Goal: Task Accomplishment & Management: Manage account settings

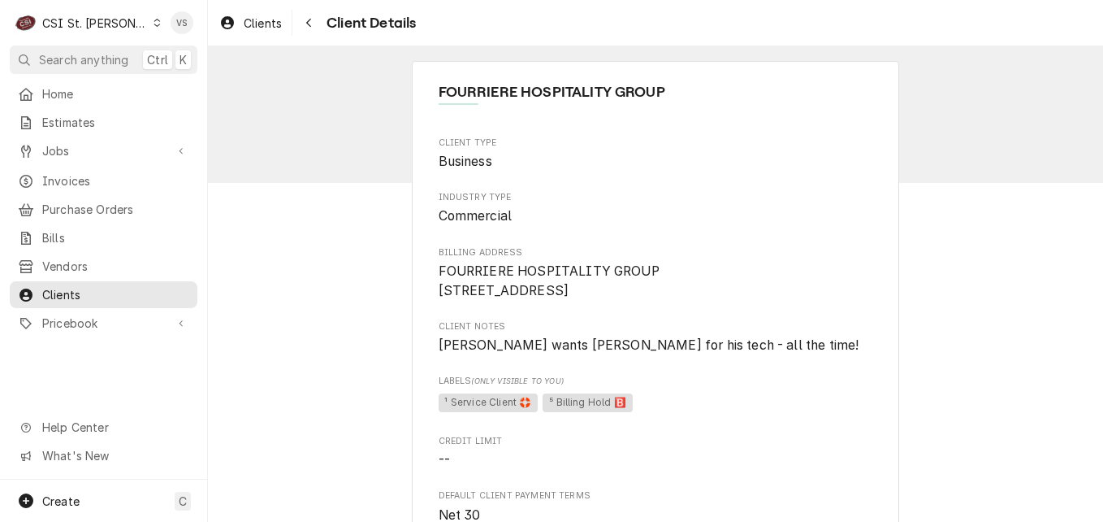
click at [154, 24] on icon "Dynamic Content Wrapper" at bounding box center [157, 23] width 7 height 8
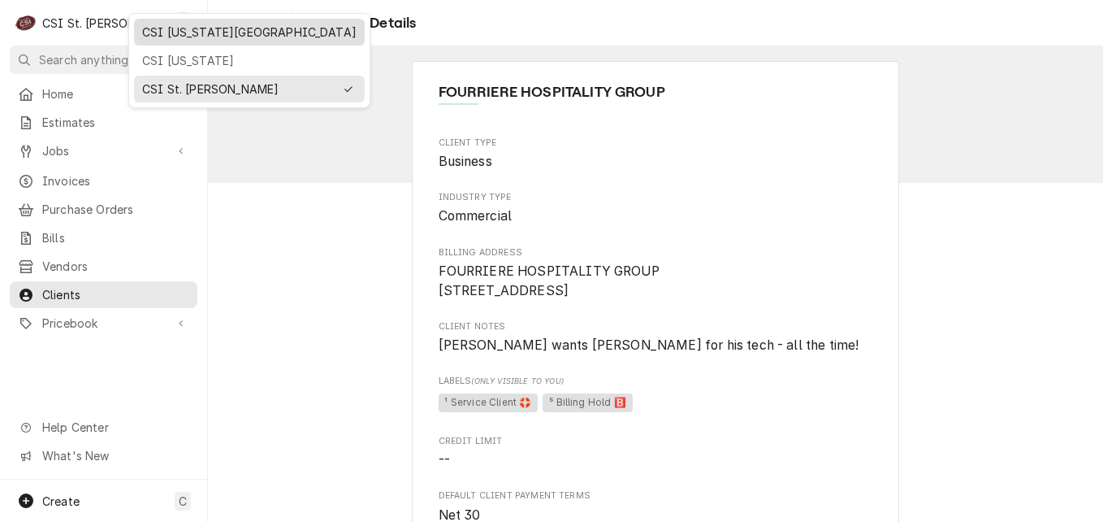
click at [155, 37] on div "CSI [US_STATE][GEOGRAPHIC_DATA]" at bounding box center [249, 32] width 214 height 17
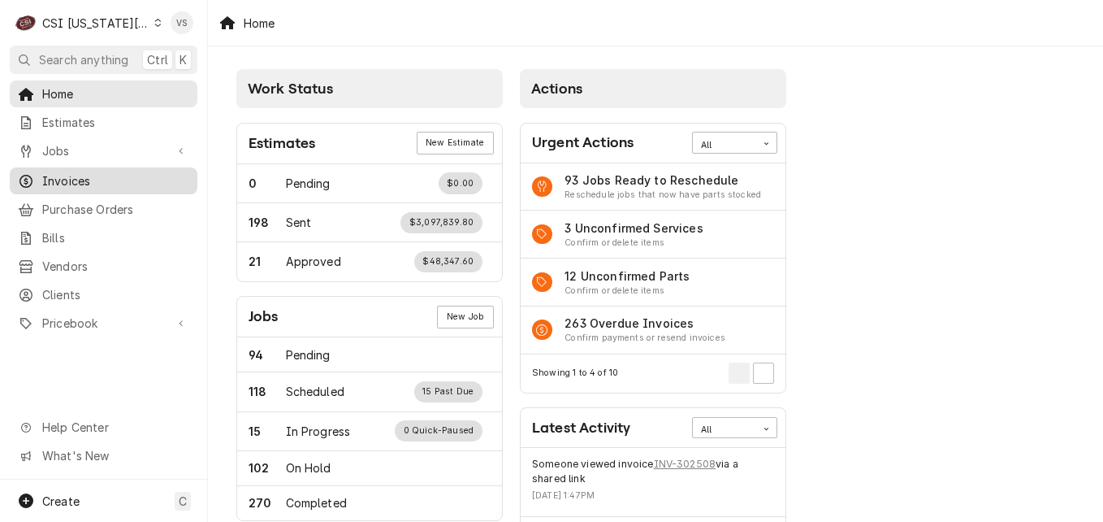
click at [69, 176] on span "Invoices" at bounding box center [115, 180] width 147 height 17
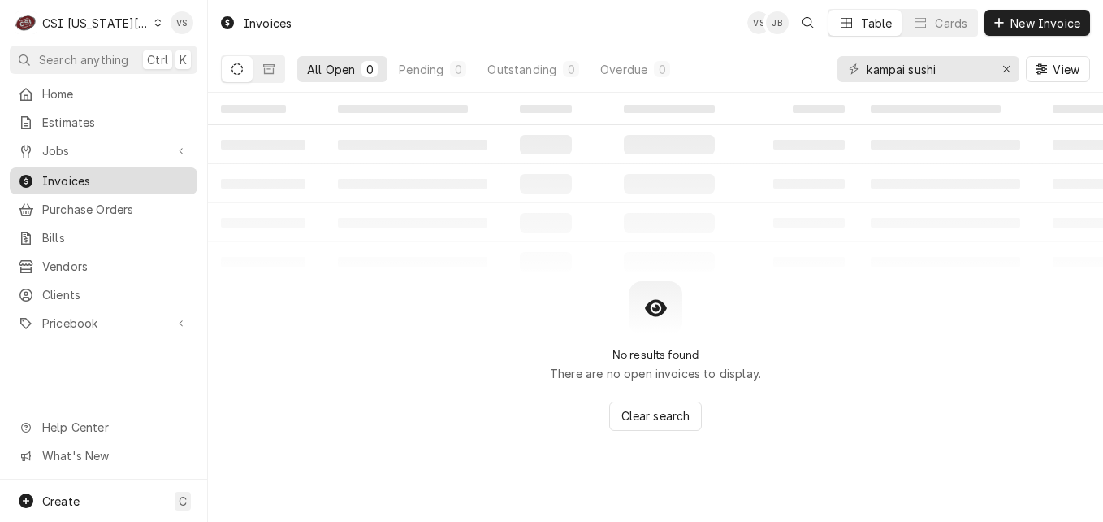
click at [108, 178] on span "Invoices" at bounding box center [115, 180] width 147 height 17
click at [946, 63] on input "kampai sushi" at bounding box center [928, 69] width 122 height 26
click at [754, 75] on div "All Open 0 Pending 0 Outstanding 0 Overdue 0 kampai sushi View" at bounding box center [655, 68] width 869 height 45
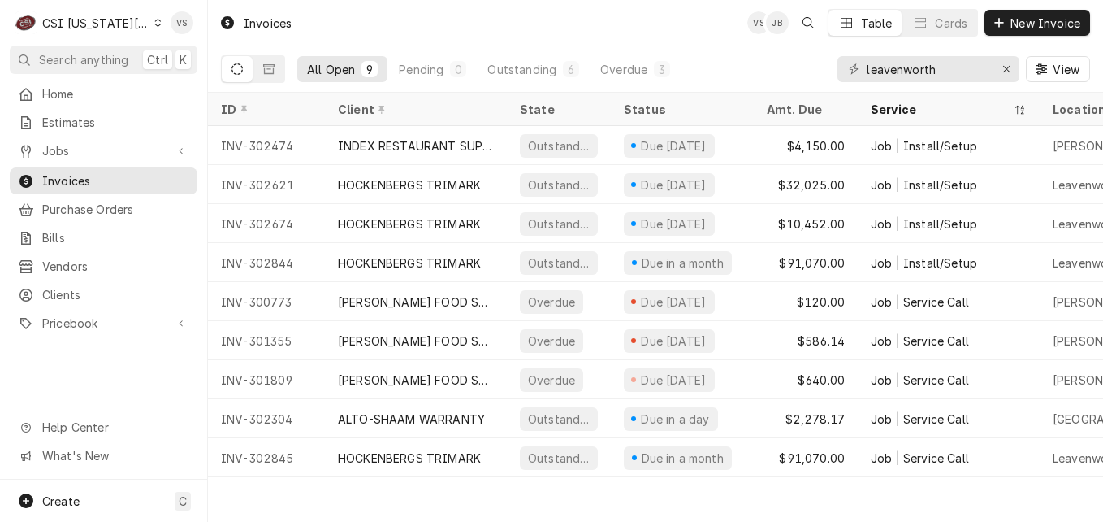
click at [998, 490] on div "Invoices VS JB Table Cards New Invoice All Open 9 Pending 0 Outstanding 6 Overd…" at bounding box center [655, 261] width 895 height 522
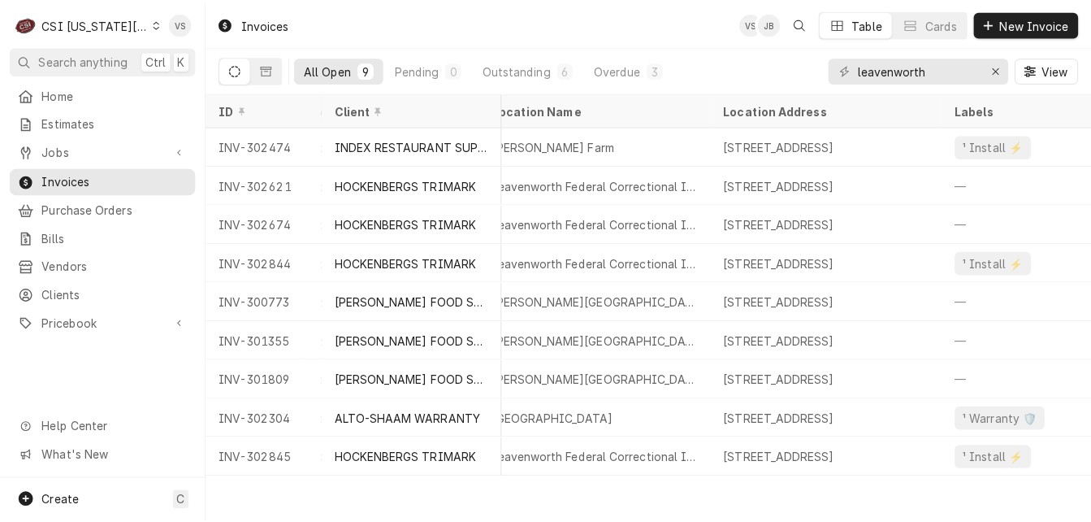
scroll to position [0, 523]
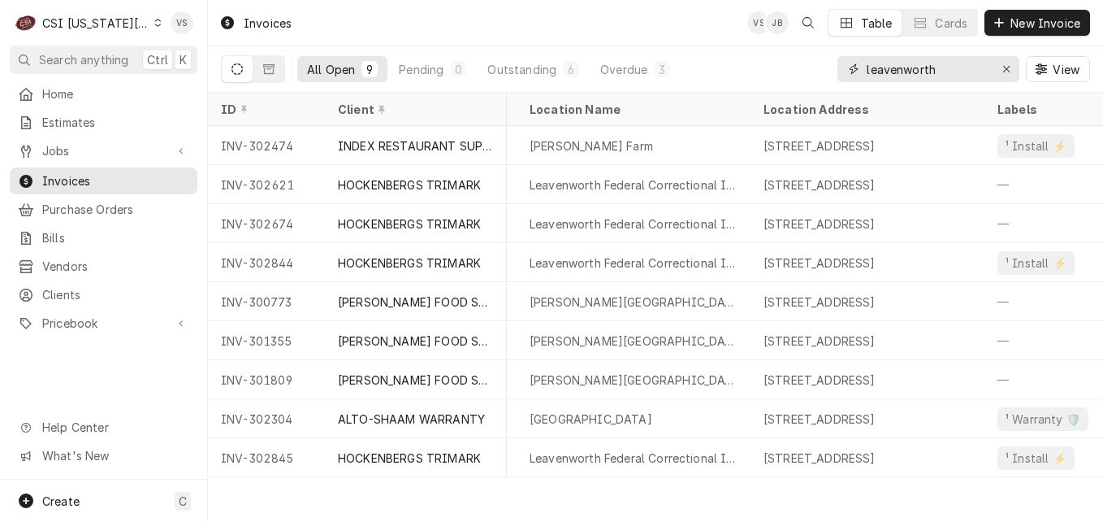
drag, startPoint x: 945, startPoint y: 67, endPoint x: 793, endPoint y: 78, distance: 152.3
click at [799, 76] on div "All Open 9 Pending 0 Outstanding 6 Overdue 3 leavenworth View" at bounding box center [655, 68] width 869 height 45
click at [954, 68] on input "leavenworth" at bounding box center [928, 69] width 122 height 26
drag, startPoint x: 954, startPoint y: 68, endPoint x: 806, endPoint y: 76, distance: 148.8
click at [815, 74] on div "All Open 9 Pending 0 Outstanding 6 Overdue 3 leavenworth View" at bounding box center [655, 68] width 869 height 45
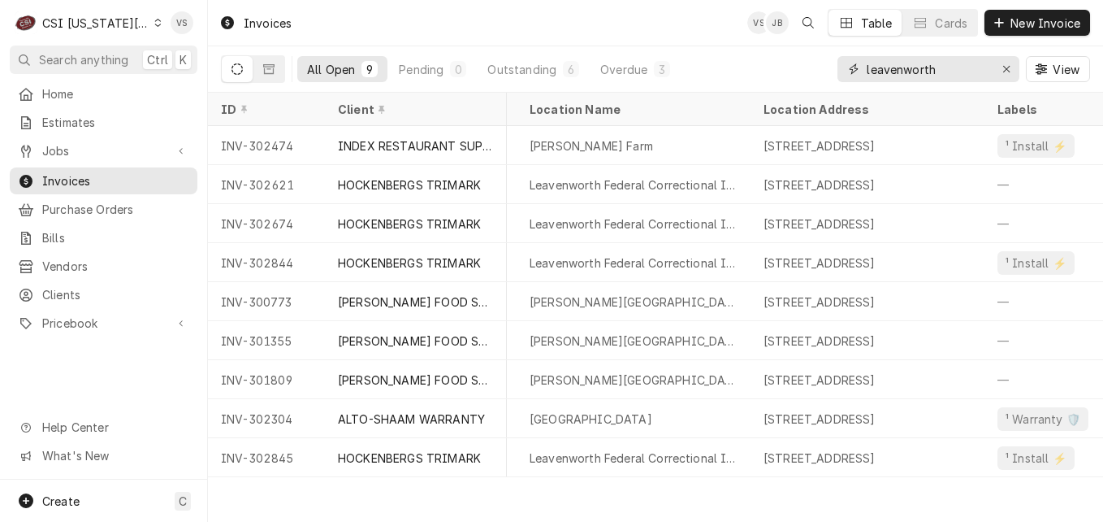
click at [943, 71] on input "leavenworth" at bounding box center [928, 69] width 122 height 26
drag, startPoint x: 943, startPoint y: 71, endPoint x: 833, endPoint y: 73, distance: 109.7
click at [833, 73] on div "All Open 9 Pending 0 Outstanding 6 Overdue 3 leavenworth View" at bounding box center [655, 68] width 869 height 45
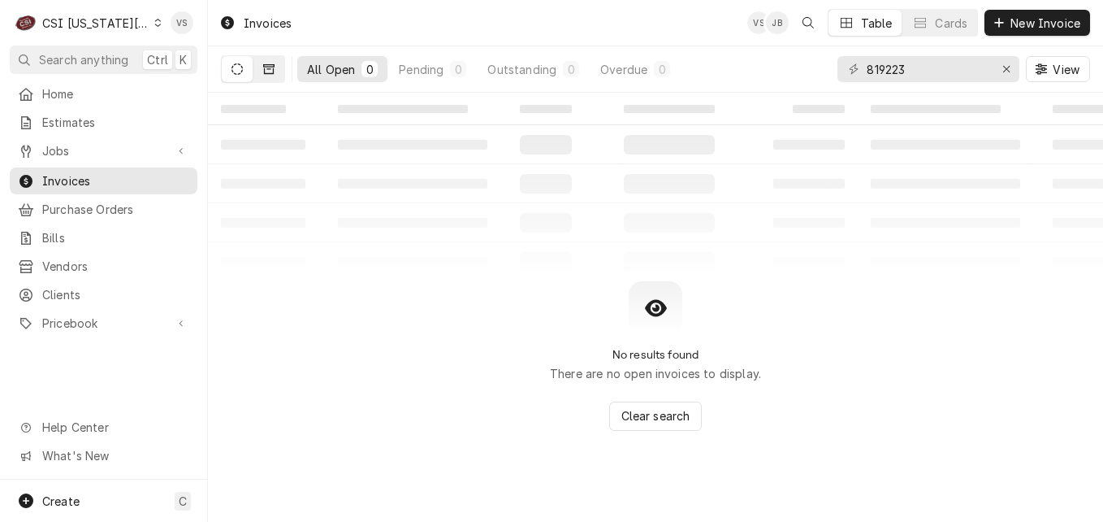
click at [262, 67] on button "Dynamic Content Wrapper" at bounding box center [268, 69] width 31 height 26
click at [232, 68] on icon "Dynamic Content Wrapper" at bounding box center [237, 68] width 11 height 11
click at [1050, 73] on span "View" at bounding box center [1066, 69] width 33 height 17
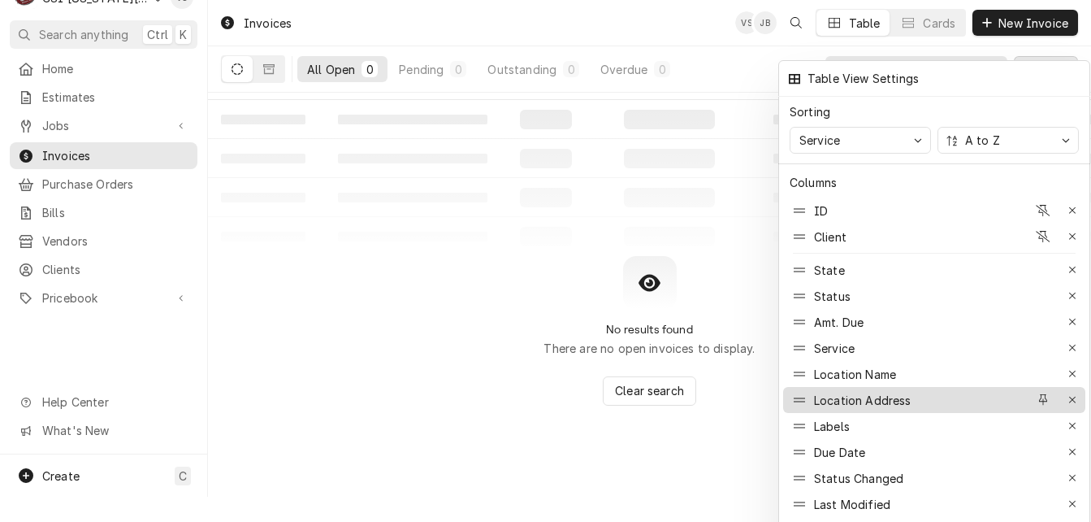
scroll to position [0, 0]
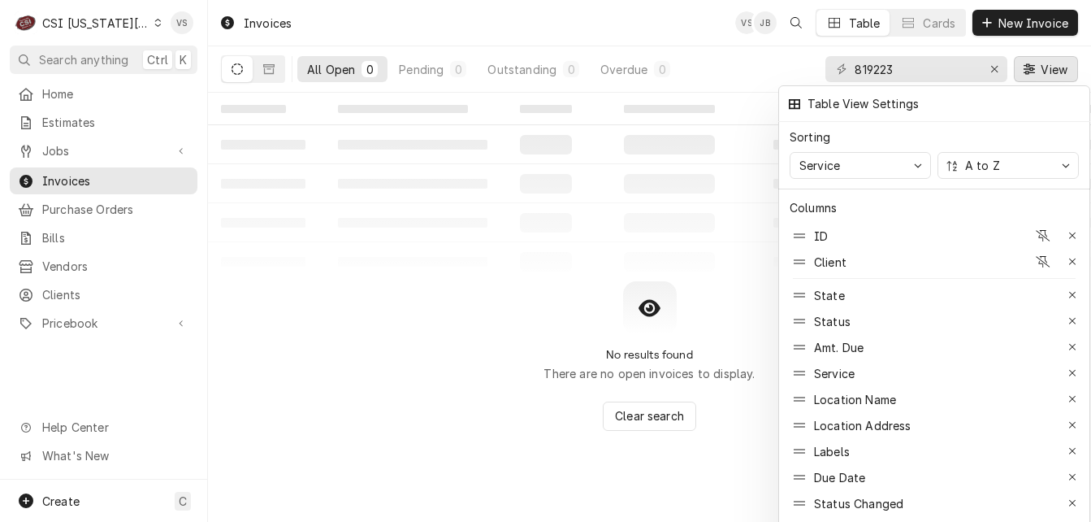
click at [401, 347] on div at bounding box center [545, 261] width 1091 height 522
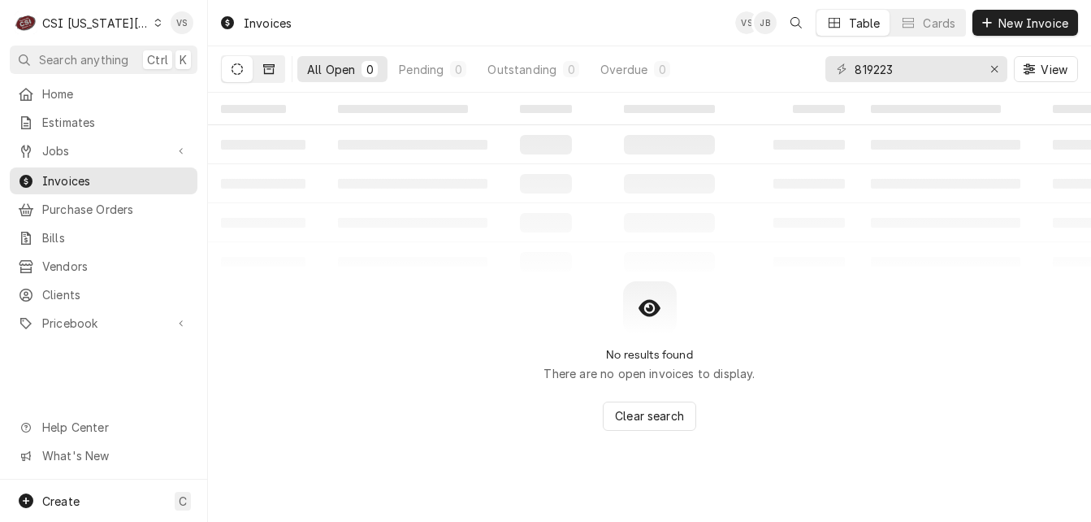
click at [282, 74] on button "Dynamic Content Wrapper" at bounding box center [268, 69] width 31 height 26
drag, startPoint x: 905, startPoint y: 69, endPoint x: 781, endPoint y: 67, distance: 123.5
click at [781, 67] on div "All Closed 0 Paid 0 Voided 0 Forgiven 0 819223 View" at bounding box center [649, 68] width 857 height 45
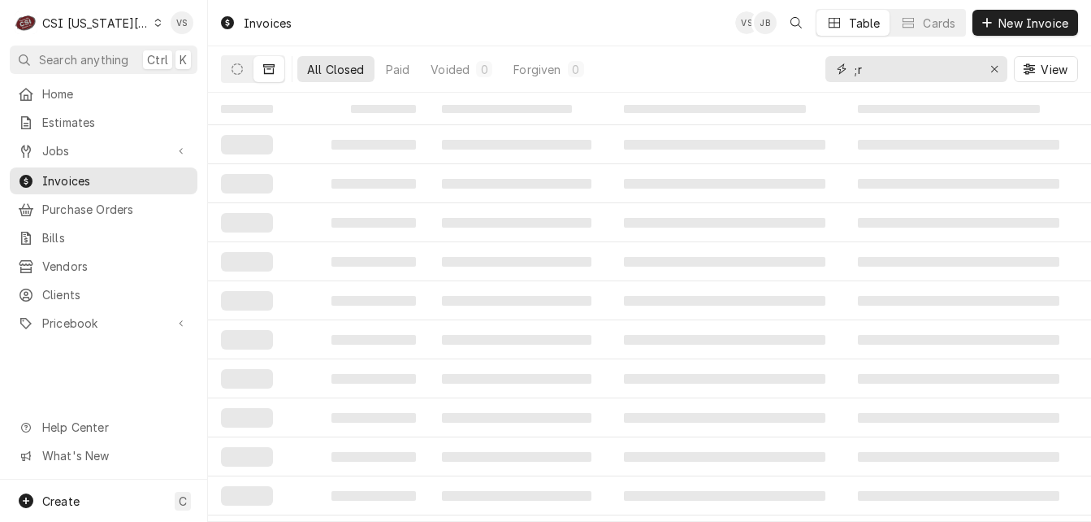
type input ";"
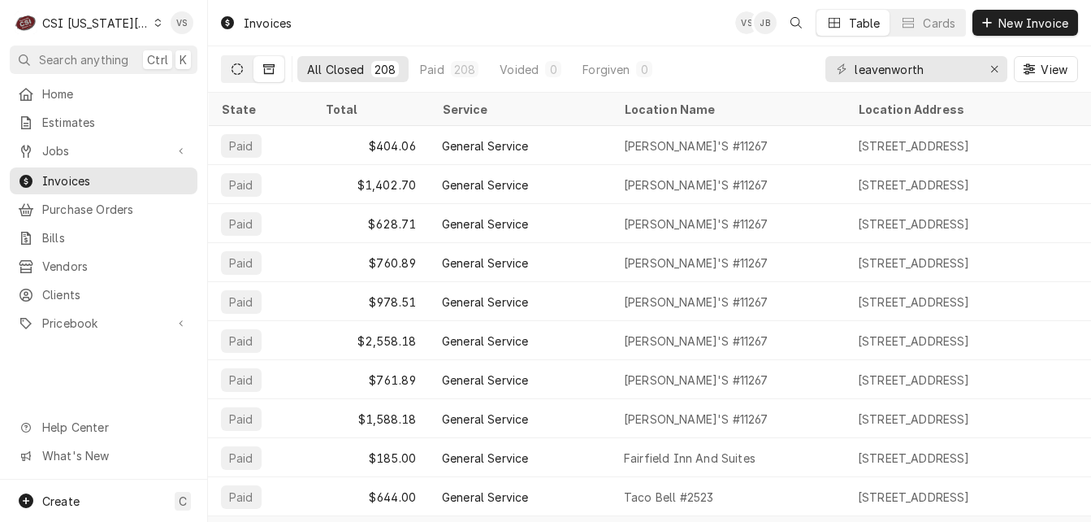
click at [224, 67] on button "Dynamic Content Wrapper" at bounding box center [237, 69] width 31 height 26
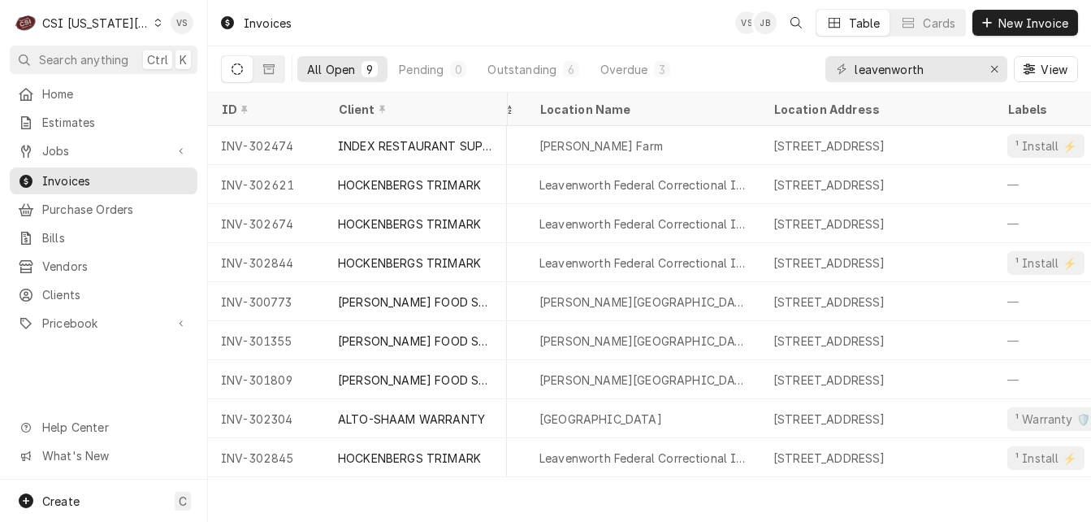
scroll to position [0, 480]
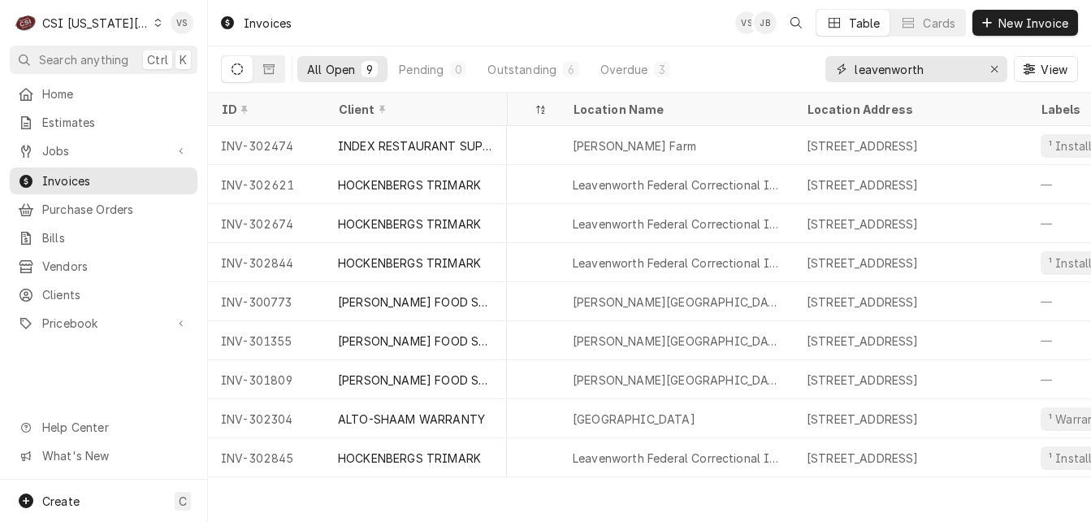
click at [939, 71] on input "leavenworth" at bounding box center [916, 69] width 122 height 26
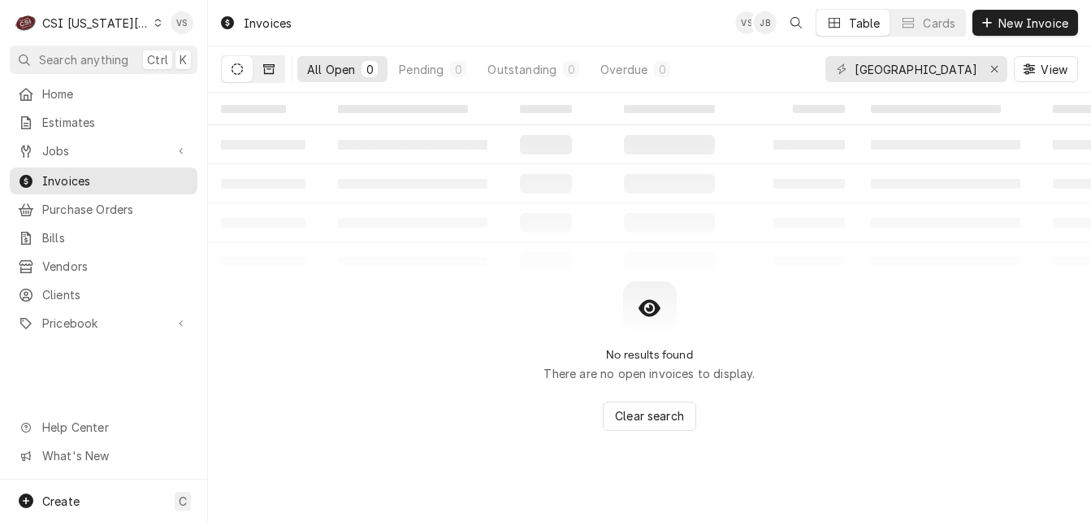
click at [270, 71] on icon "Dynamic Content Wrapper" at bounding box center [268, 68] width 11 height 11
click at [236, 71] on icon "Dynamic Content Wrapper" at bounding box center [237, 68] width 11 height 11
drag, startPoint x: 967, startPoint y: 72, endPoint x: 927, endPoint y: 71, distance: 40.6
click at [927, 71] on input "leavenworth prison" at bounding box center [916, 69] width 122 height 26
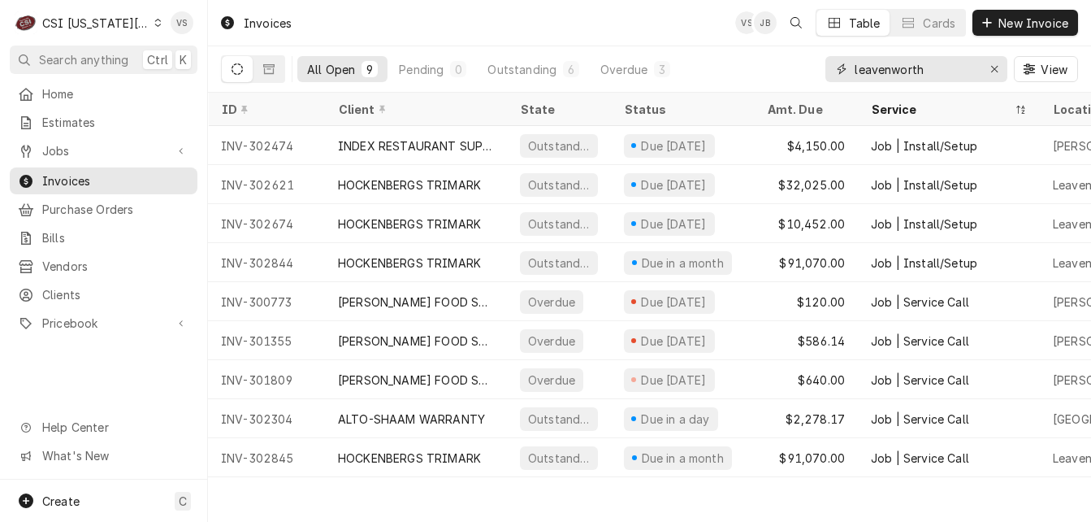
type input "leavenworth"
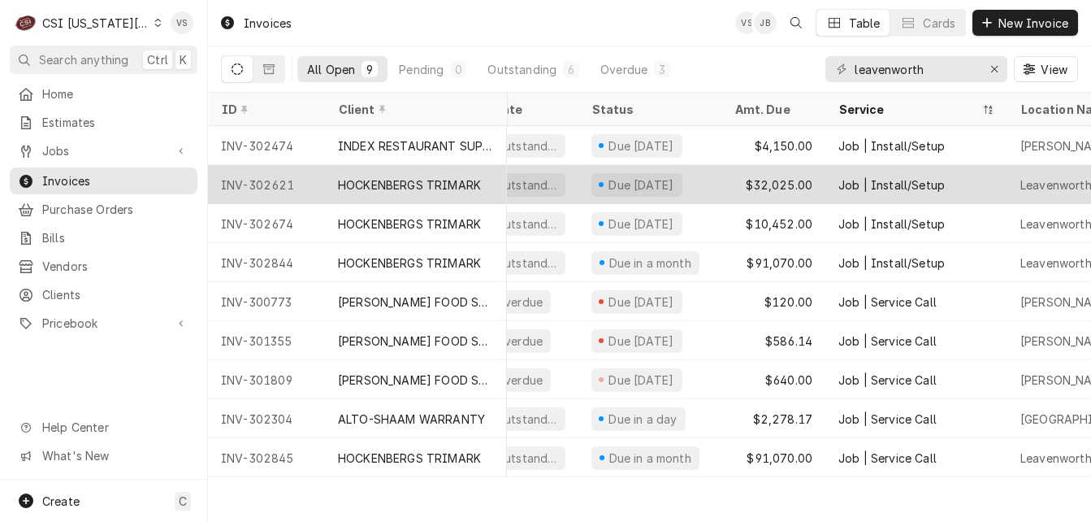
click at [630, 186] on div "Due [DATE]" at bounding box center [641, 184] width 69 height 17
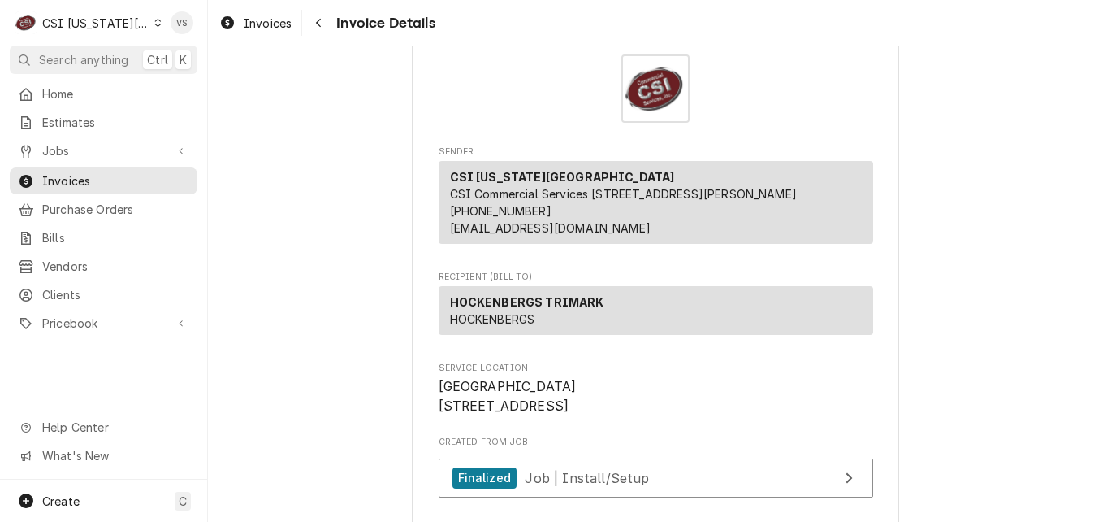
scroll to position [81, 0]
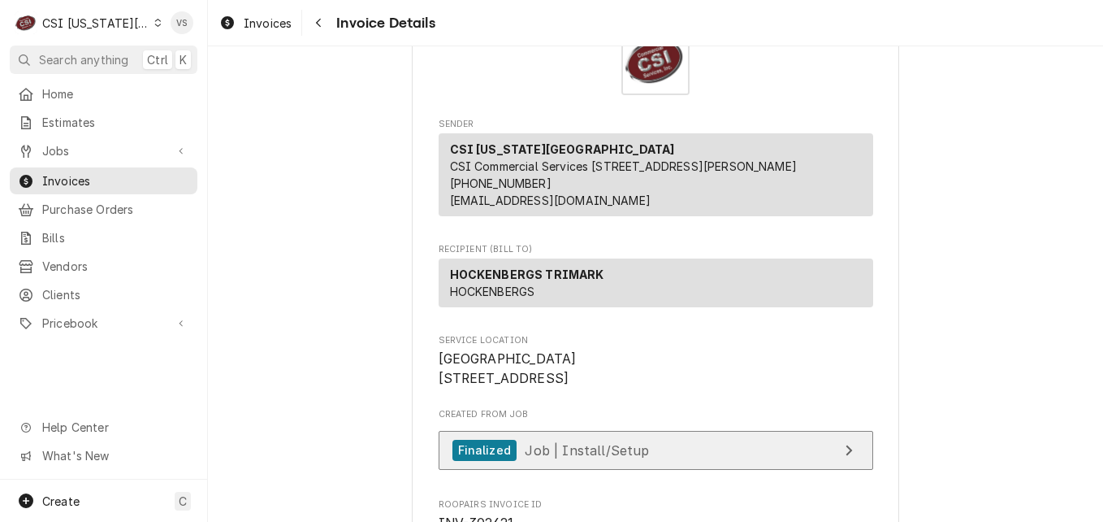
click at [586, 457] on span "Job | Install/Setup" at bounding box center [587, 449] width 124 height 16
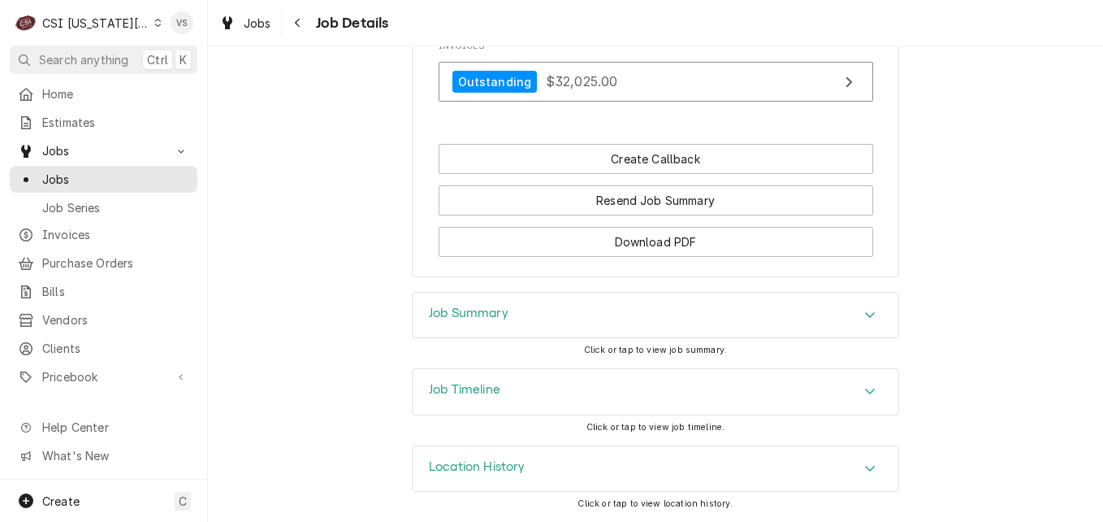
scroll to position [1194, 0]
click at [532, 319] on div "Job Summary" at bounding box center [656, 314] width 486 height 45
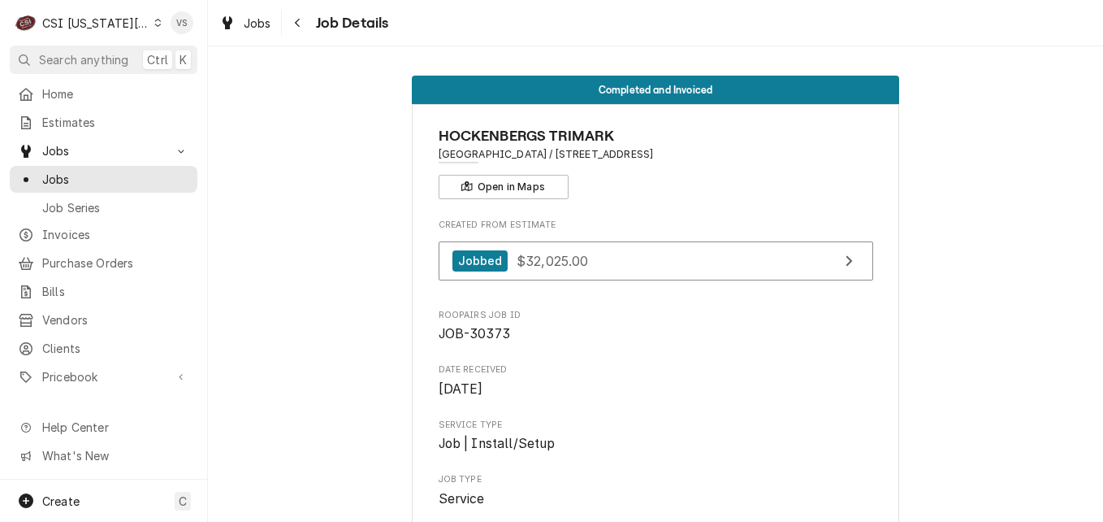
scroll to position [406, 0]
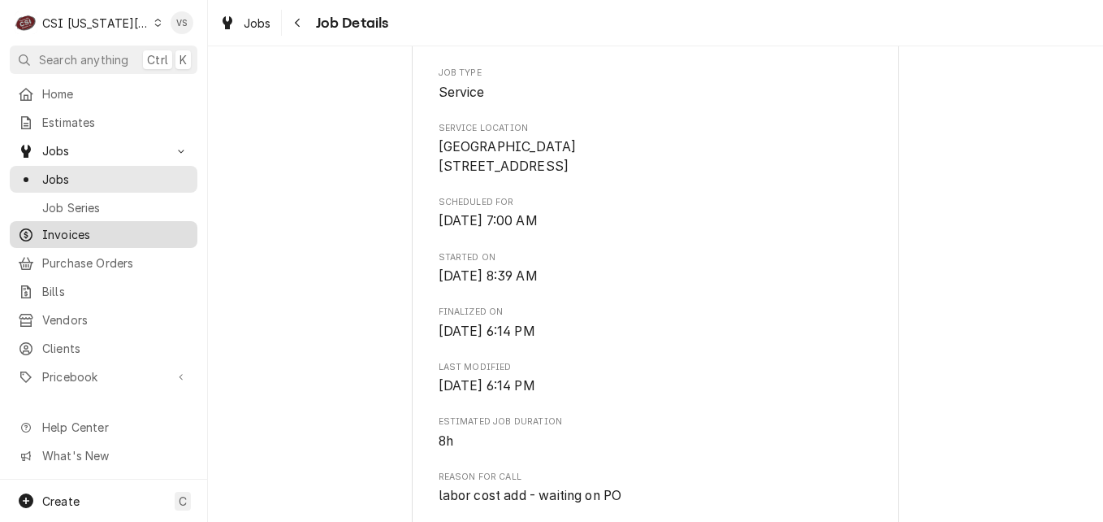
click at [77, 228] on span "Invoices" at bounding box center [115, 234] width 147 height 17
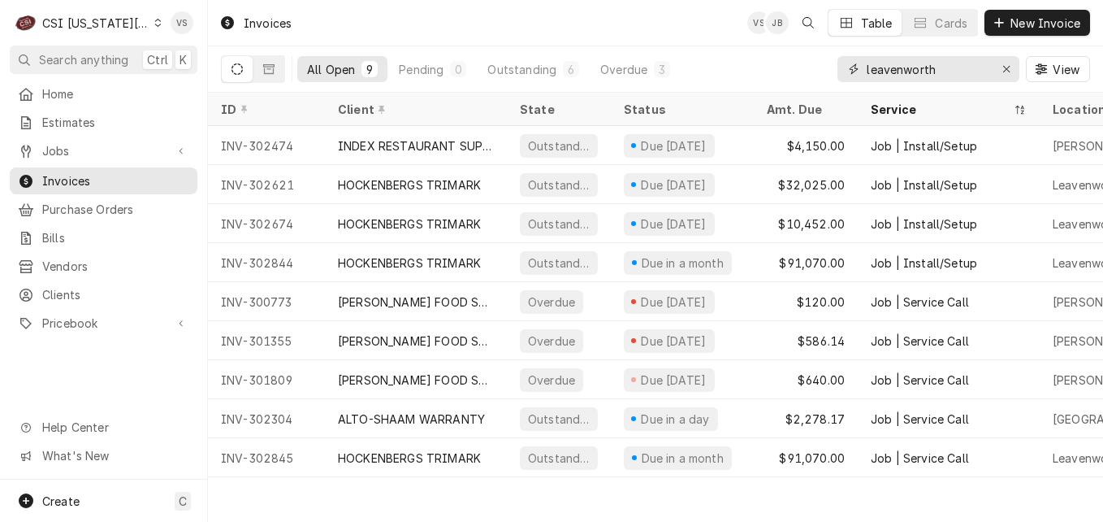
drag, startPoint x: 940, startPoint y: 67, endPoint x: 927, endPoint y: 71, distance: 13.6
click at [820, 70] on div "All Open 9 Pending 0 Outstanding 6 Overdue 3 leavenworth View" at bounding box center [655, 68] width 869 height 45
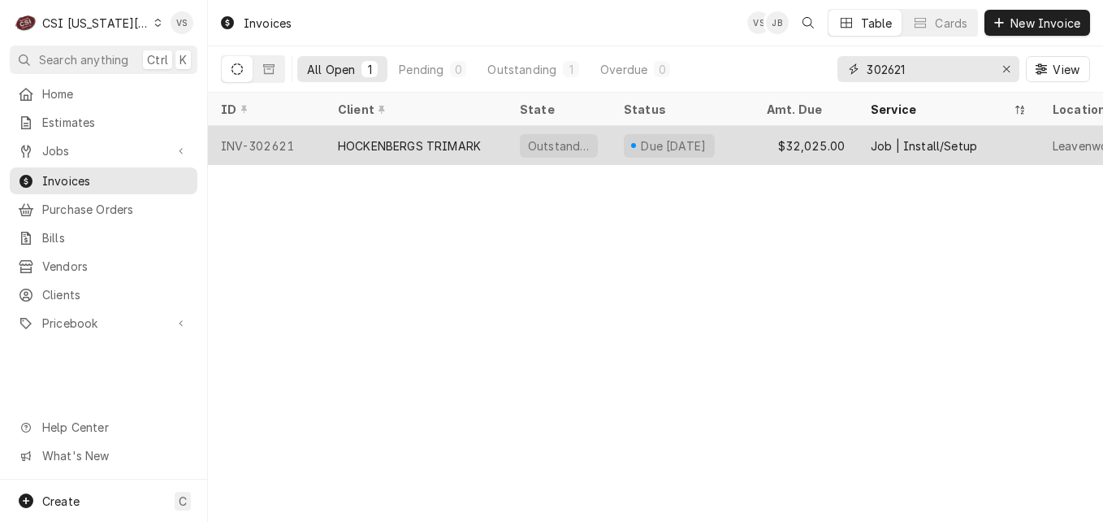
type input "302621"
click at [377, 149] on div "HOCKENBERGS TRIMARK" at bounding box center [409, 145] width 143 height 17
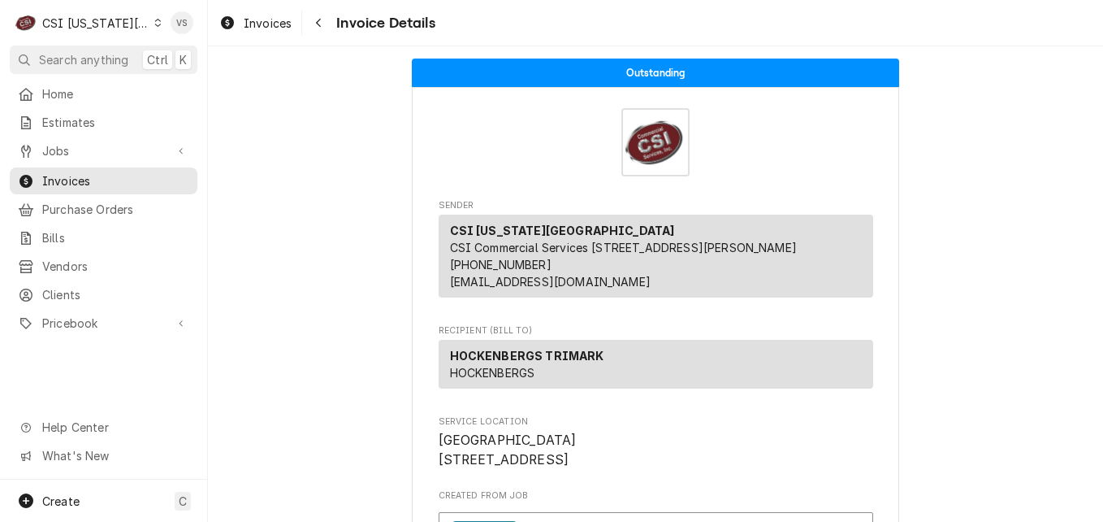
scroll to position [487, 0]
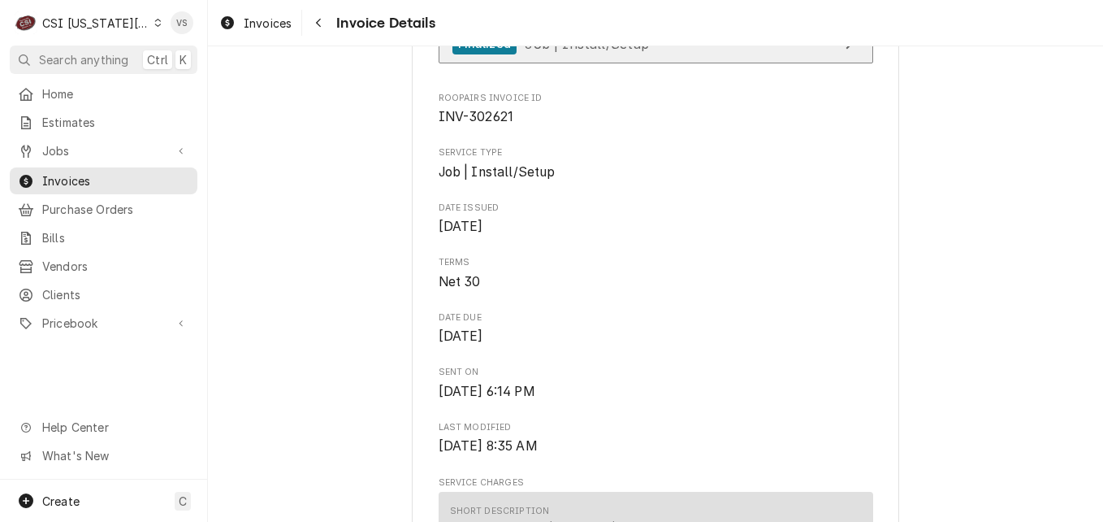
click at [592, 51] on span "Job | Install/Setup" at bounding box center [587, 43] width 124 height 16
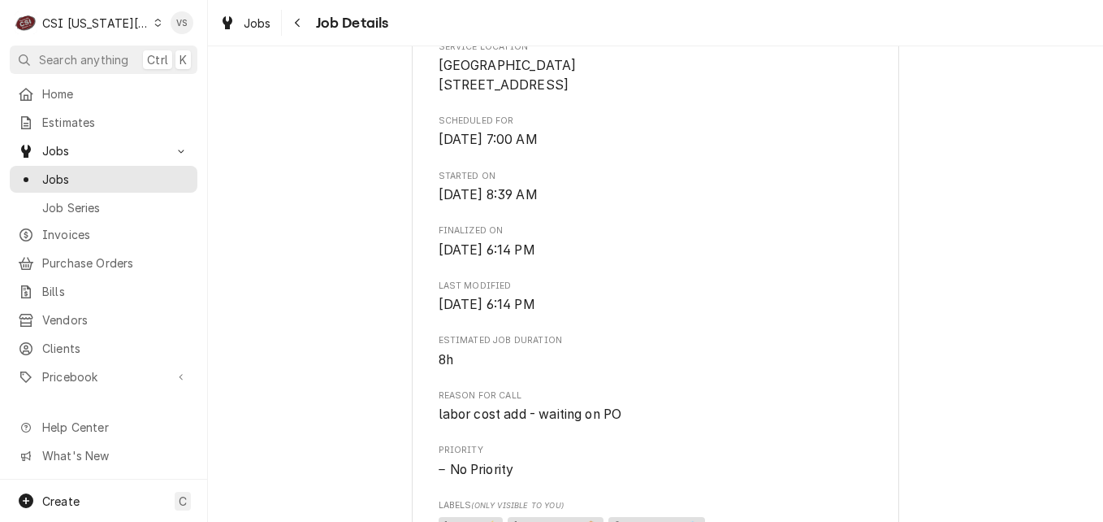
scroll to position [1194, 0]
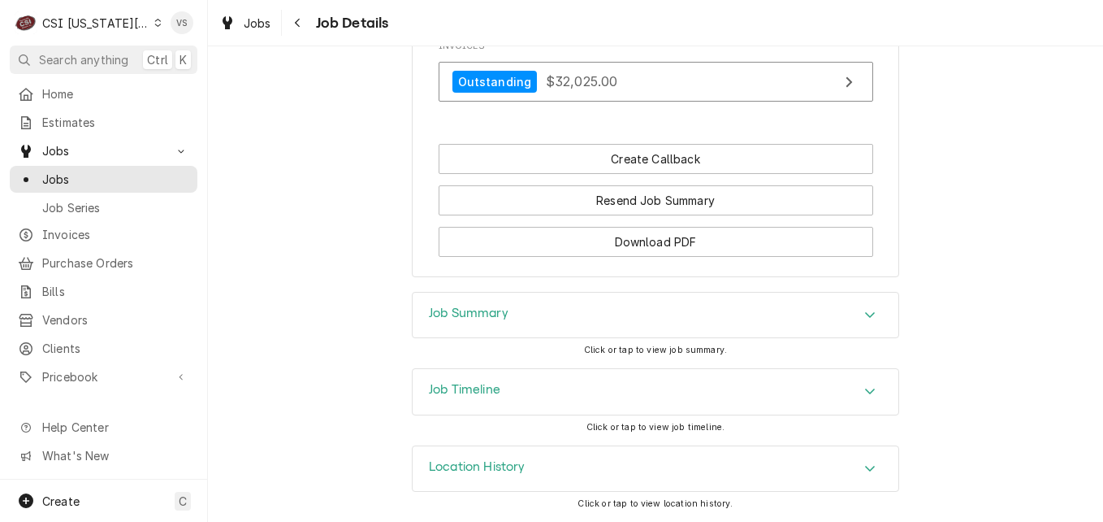
click at [481, 311] on h3 "Job Summary" at bounding box center [469, 312] width 80 height 15
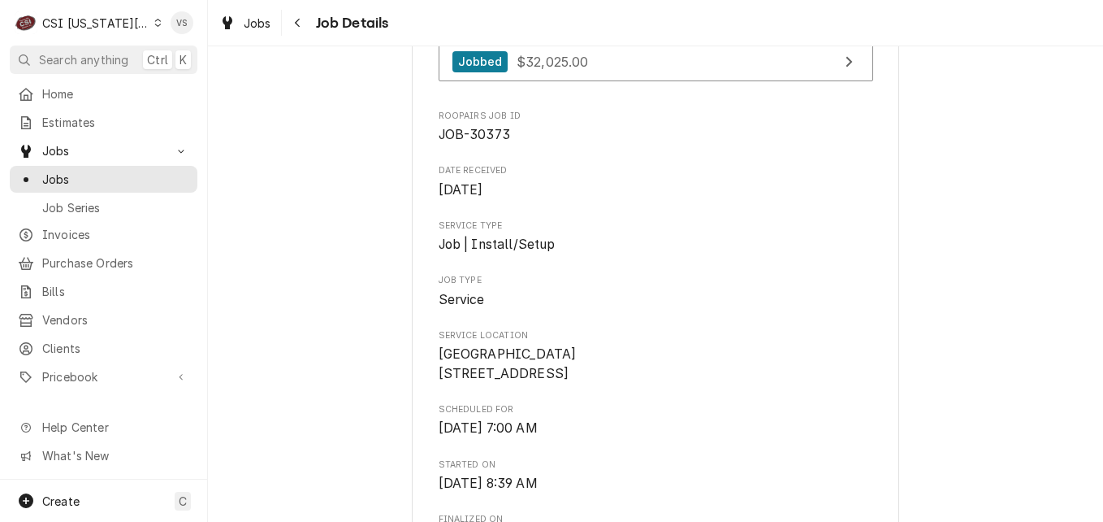
scroll to position [0, 0]
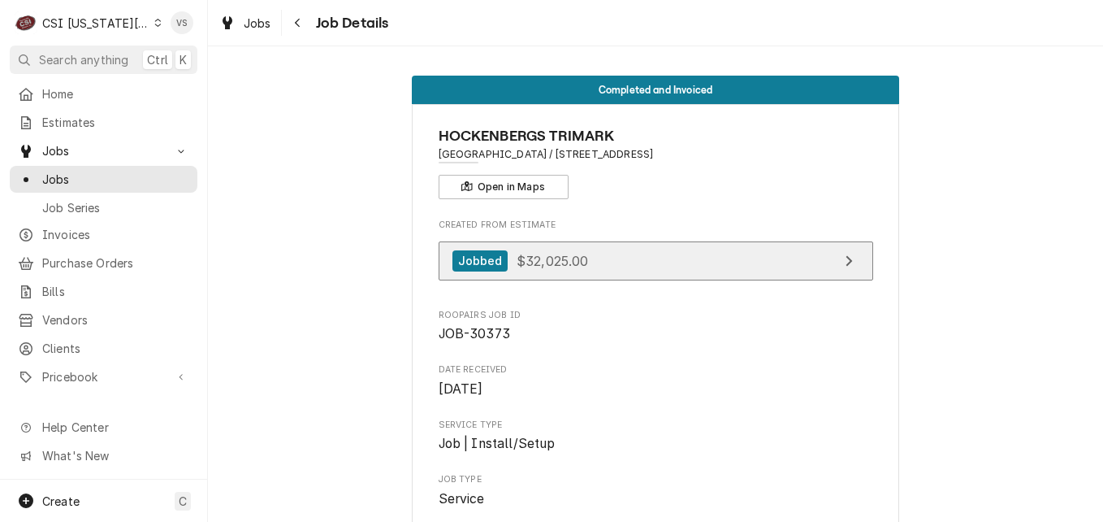
click at [618, 269] on link "Jobbed $32,025.00" at bounding box center [656, 261] width 435 height 40
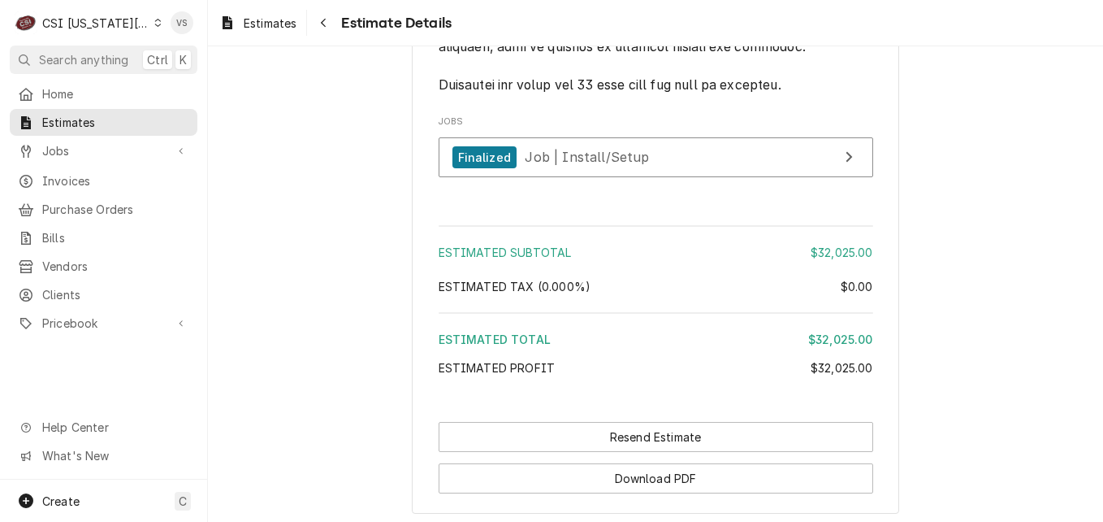
scroll to position [2293, 0]
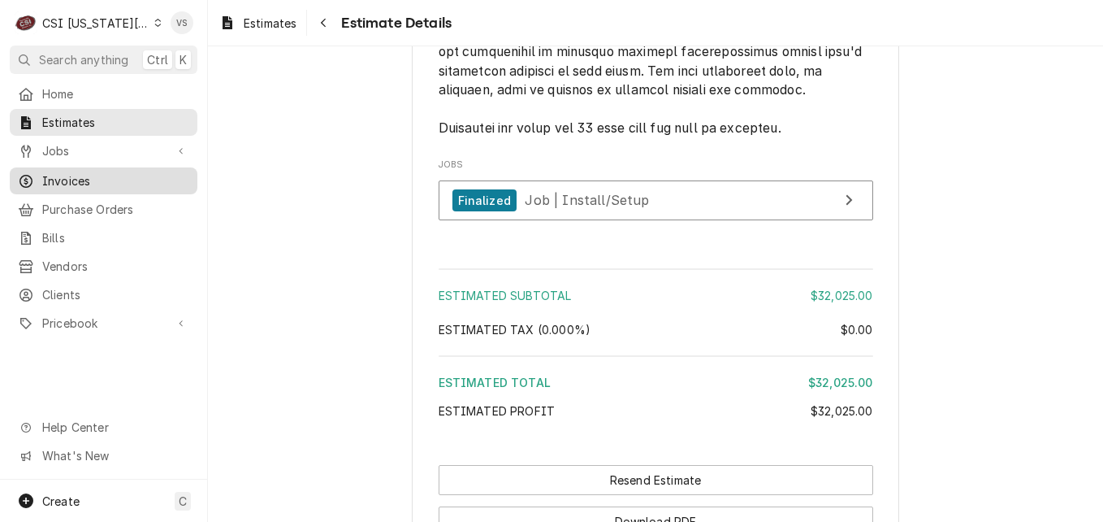
click at [61, 177] on span "Invoices" at bounding box center [115, 180] width 147 height 17
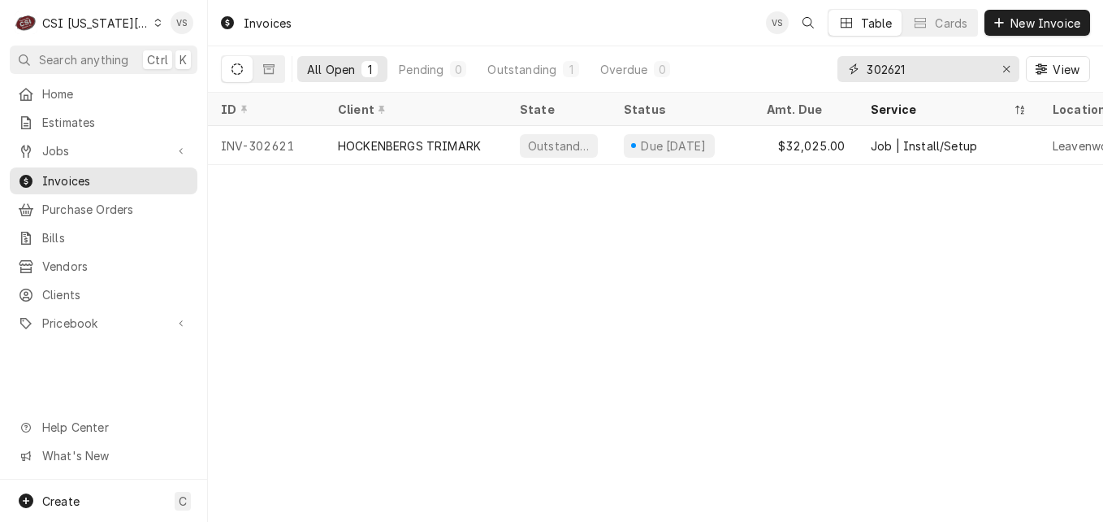
drag, startPoint x: 916, startPoint y: 69, endPoint x: 894, endPoint y: 69, distance: 21.9
click at [894, 69] on input "302621" at bounding box center [928, 69] width 122 height 26
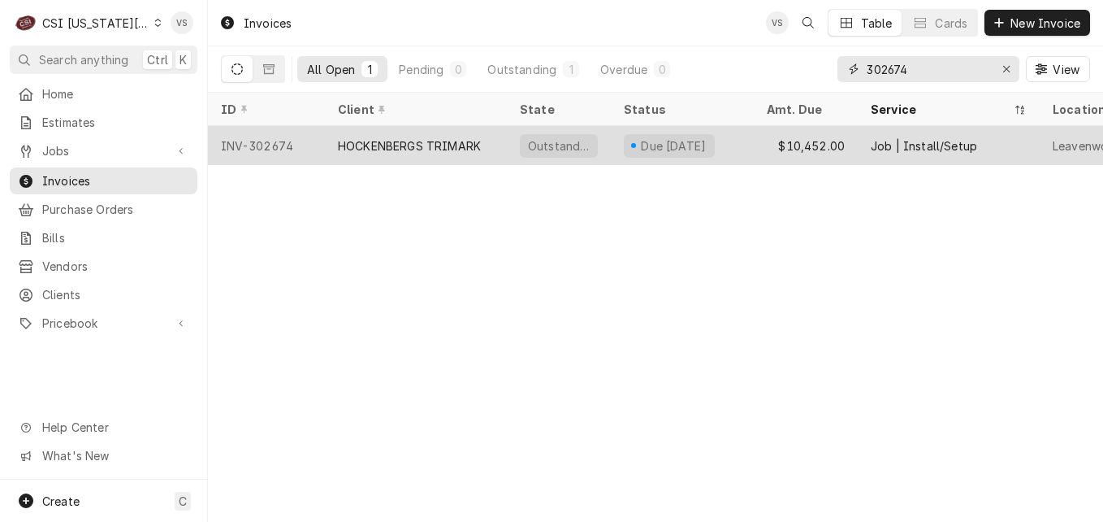
type input "302674"
click at [387, 148] on div "HOCKENBERGS TRIMARK" at bounding box center [409, 145] width 143 height 17
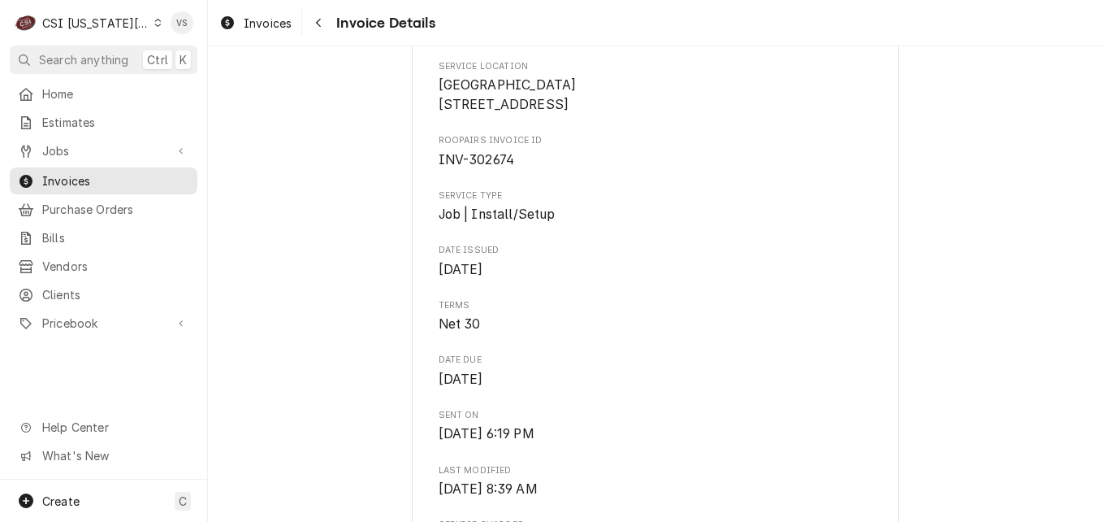
scroll to position [325, 0]
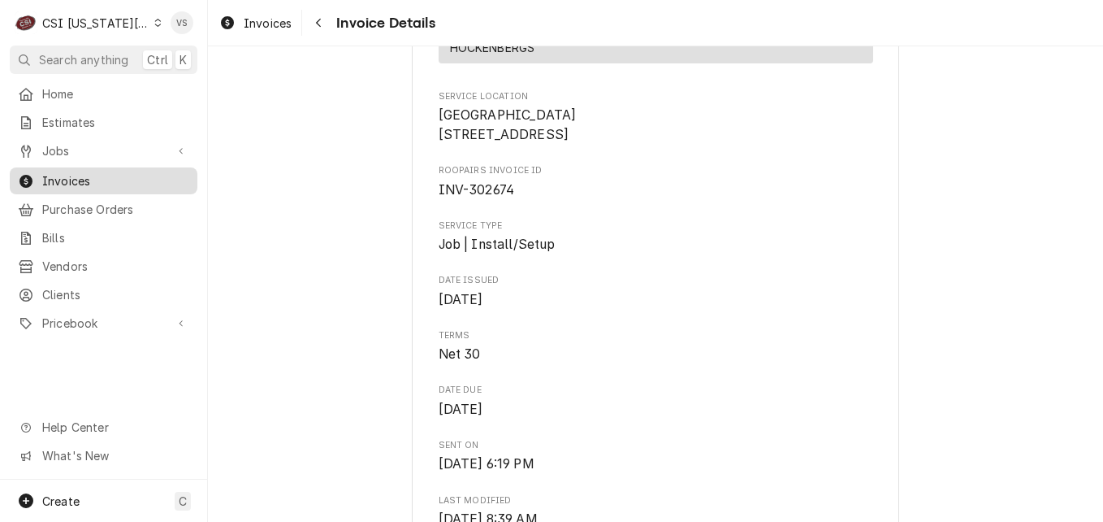
click at [106, 181] on span "Invoices" at bounding box center [115, 180] width 147 height 17
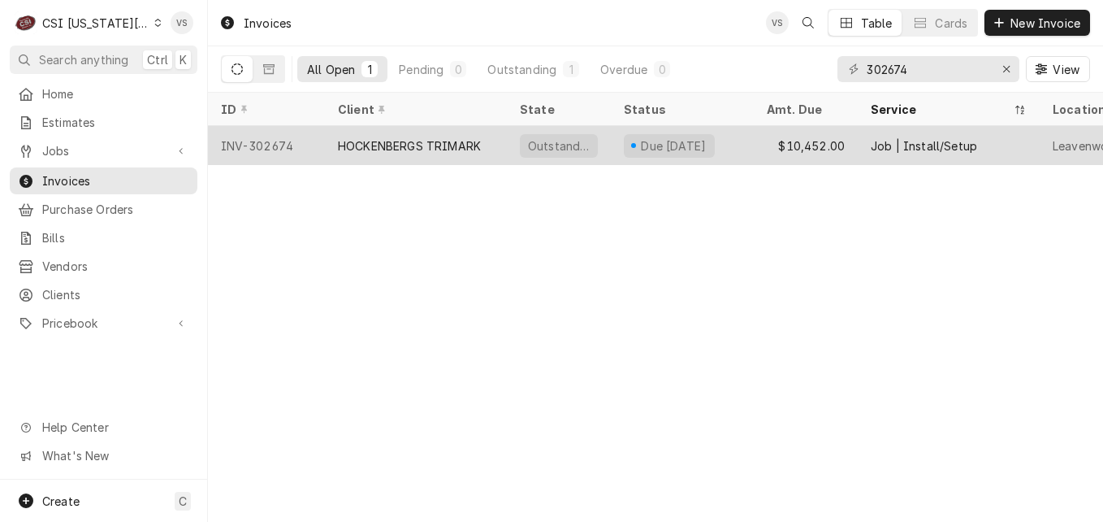
click at [421, 149] on div "HOCKENBERGS TRIMARK" at bounding box center [409, 145] width 143 height 17
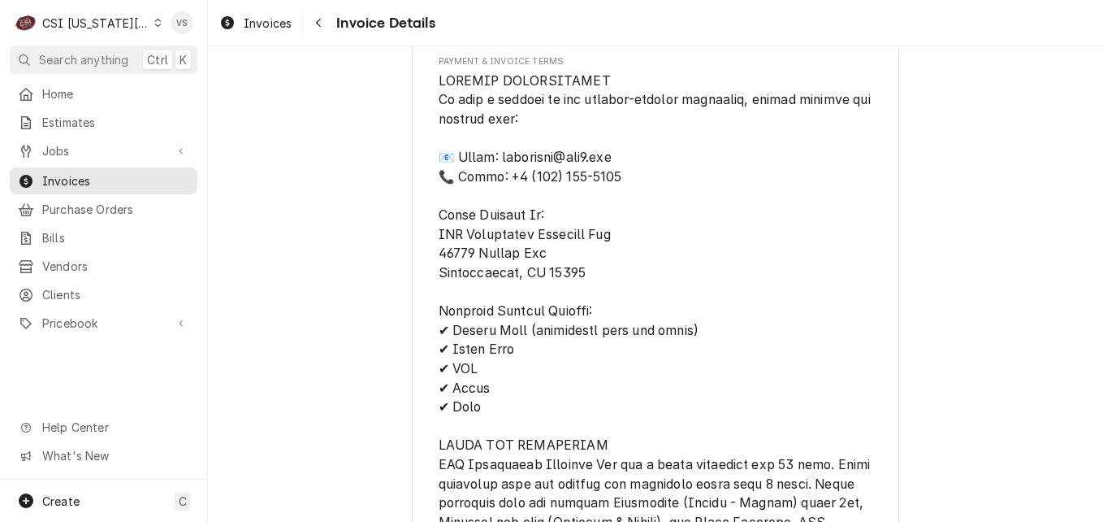
scroll to position [2703, 0]
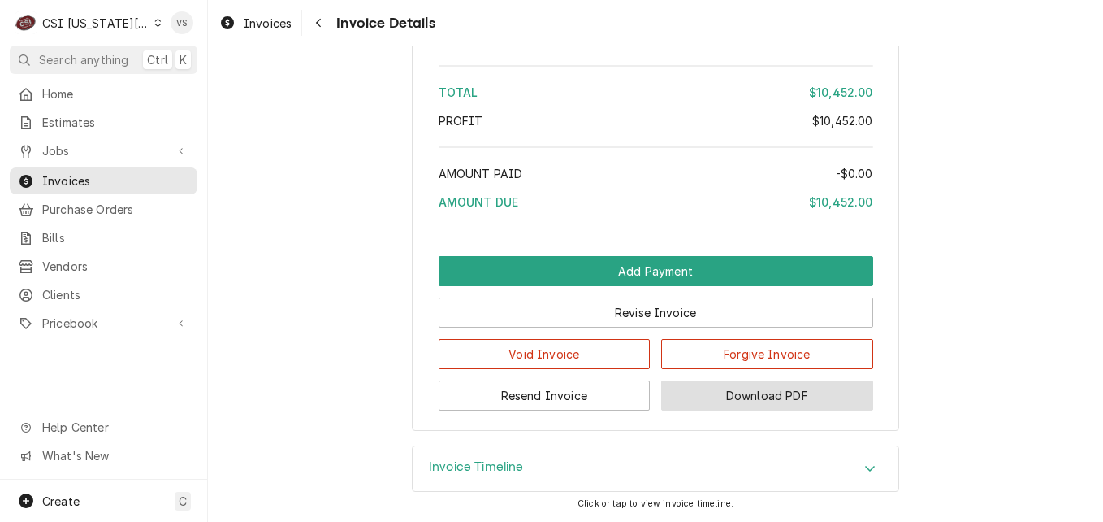
click at [755, 395] on button "Download PDF" at bounding box center [767, 395] width 212 height 30
click at [89, 174] on span "Invoices" at bounding box center [115, 180] width 147 height 17
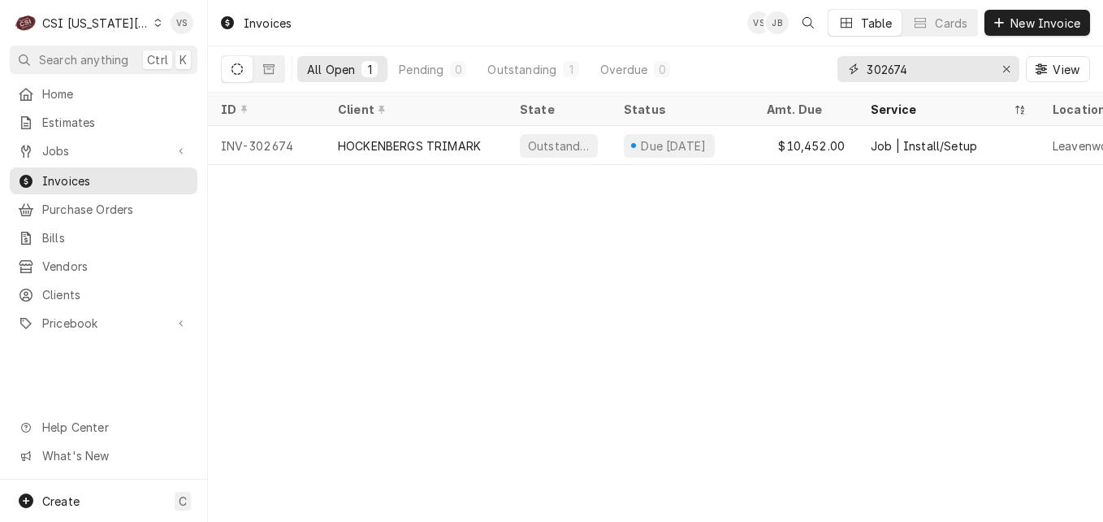
drag, startPoint x: 911, startPoint y: 68, endPoint x: 780, endPoint y: 77, distance: 131.1
click at [818, 70] on div "All Open 1 Pending 0 Outstanding 1 Overdue 0 302674 View" at bounding box center [655, 68] width 869 height 45
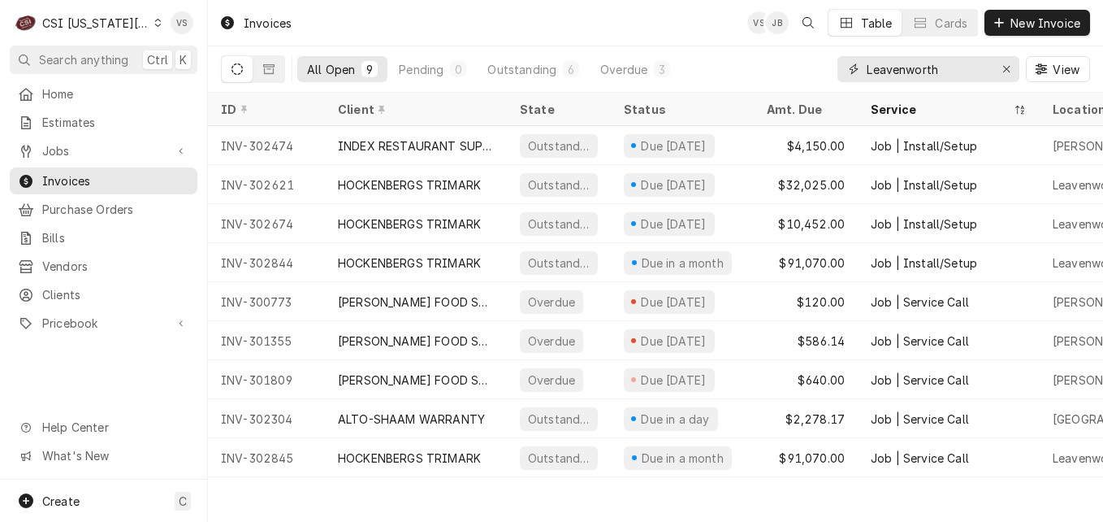
type input "Leavenworth"
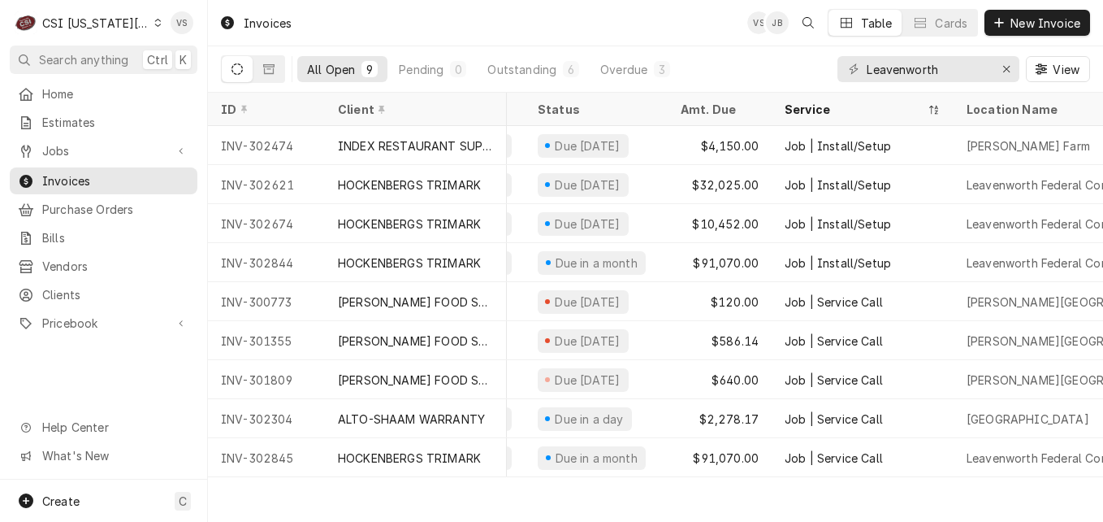
scroll to position [0, 97]
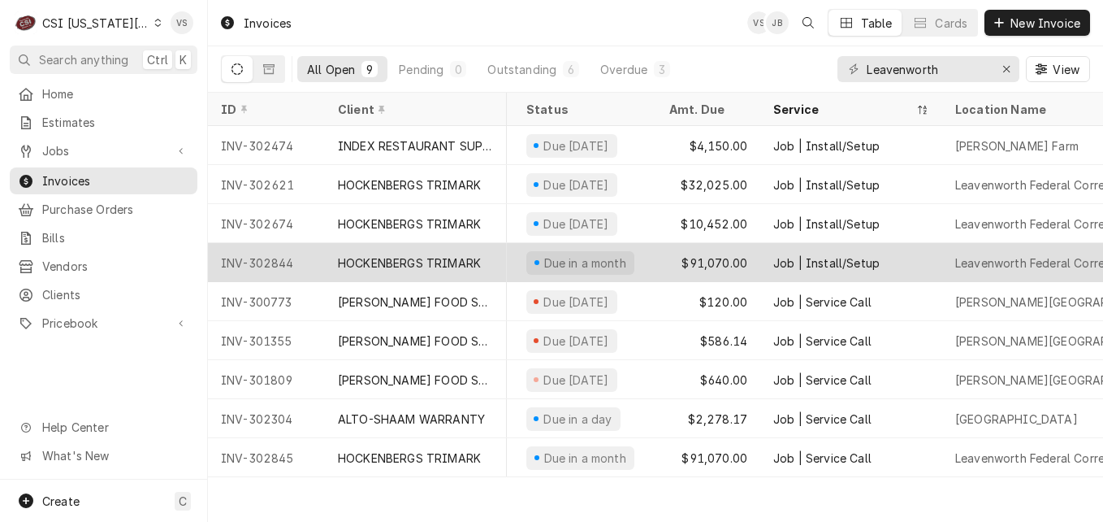
click at [717, 258] on div "$91,070.00" at bounding box center [708, 262] width 104 height 39
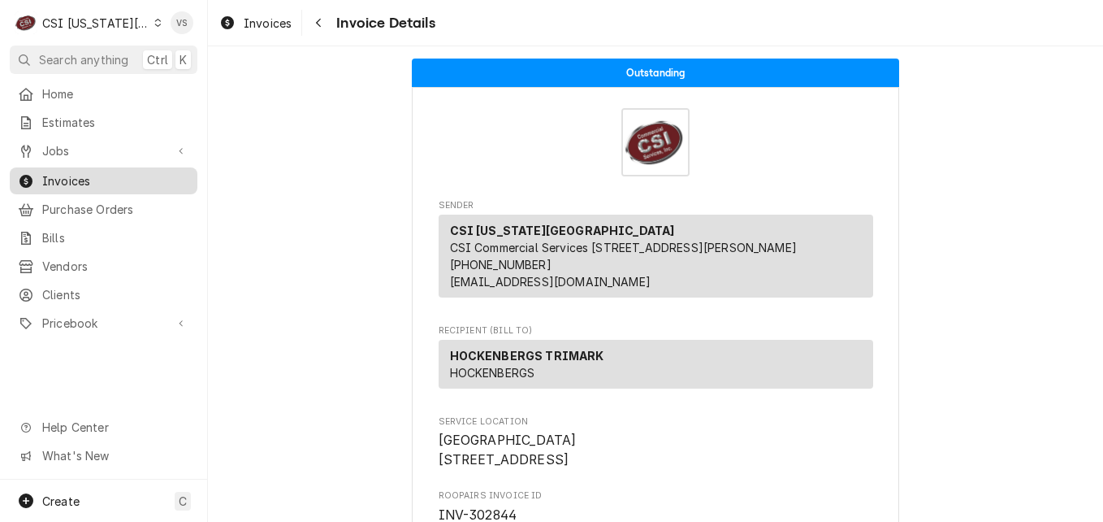
click at [60, 172] on span "Invoices" at bounding box center [115, 180] width 147 height 17
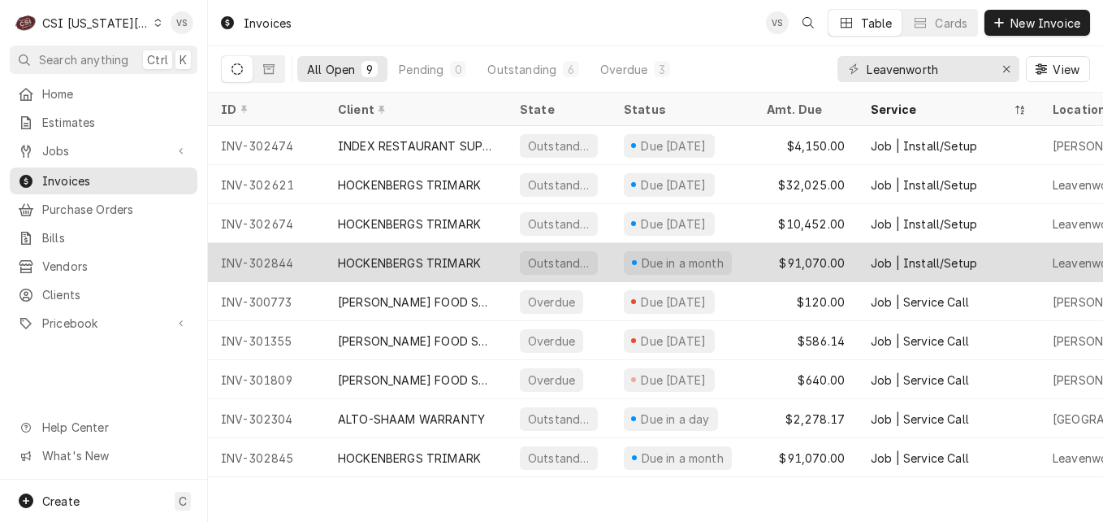
click at [292, 258] on div "INV-302844" at bounding box center [266, 262] width 117 height 39
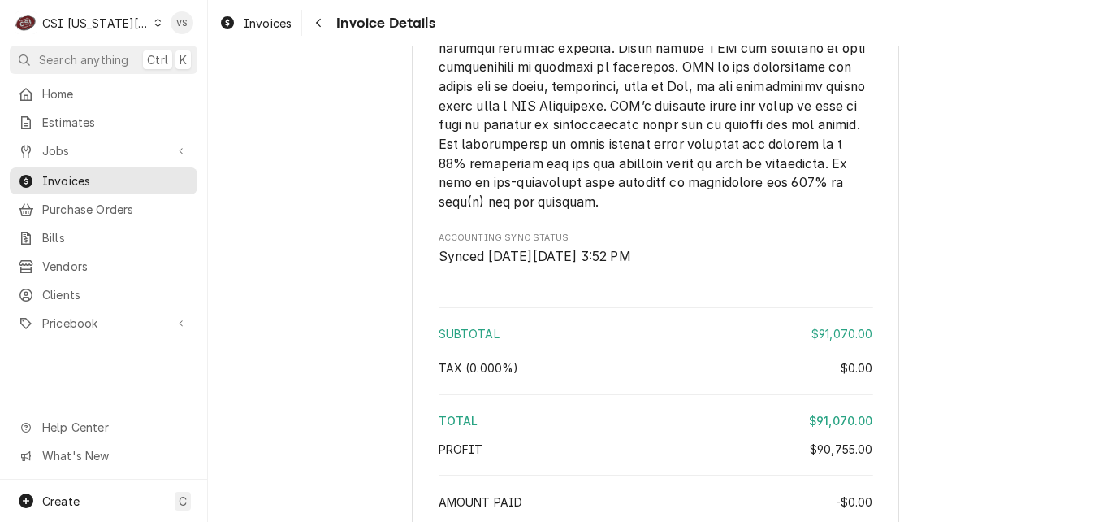
scroll to position [3777, 0]
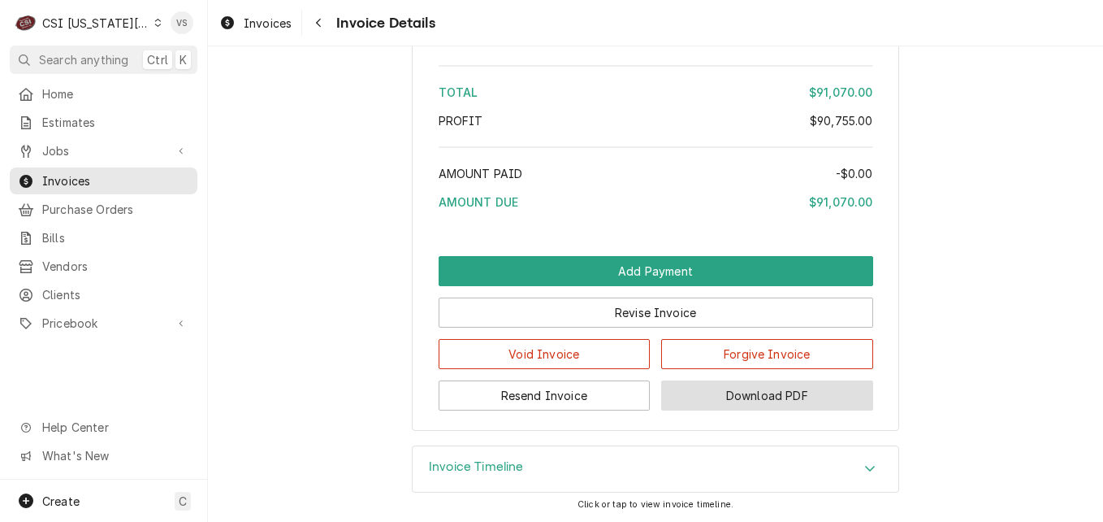
click at [729, 405] on button "Download PDF" at bounding box center [767, 395] width 212 height 30
click at [122, 177] on span "Invoices" at bounding box center [115, 180] width 147 height 17
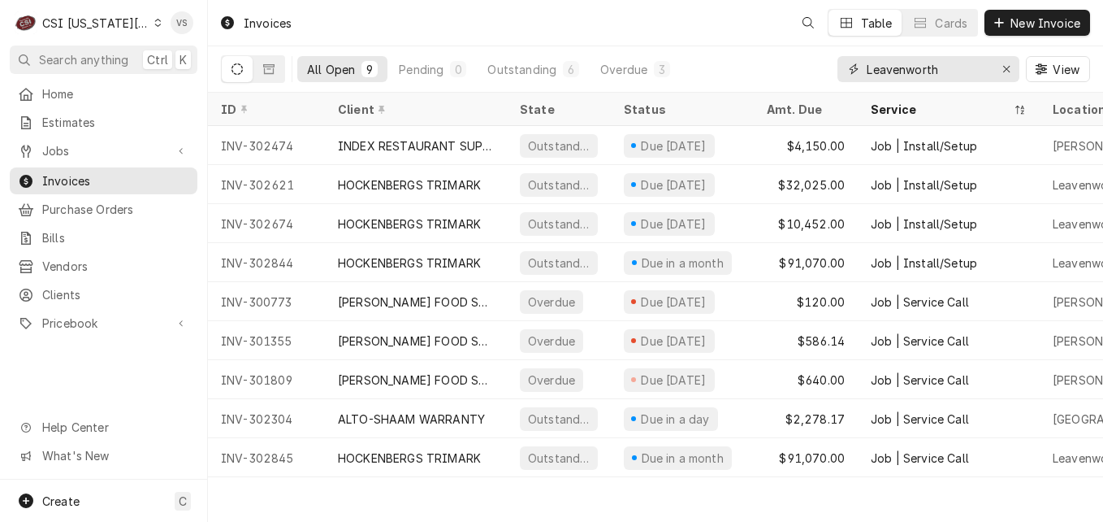
click at [954, 64] on input "Leavenworth" at bounding box center [928, 69] width 122 height 26
click at [946, 73] on input "Leavenworth" at bounding box center [928, 69] width 122 height 26
click at [794, 76] on div "All Open 9 Pending 0 Outstanding 6 Overdue 3 [GEOGRAPHIC_DATA] View" at bounding box center [655, 68] width 869 height 45
type input "3"
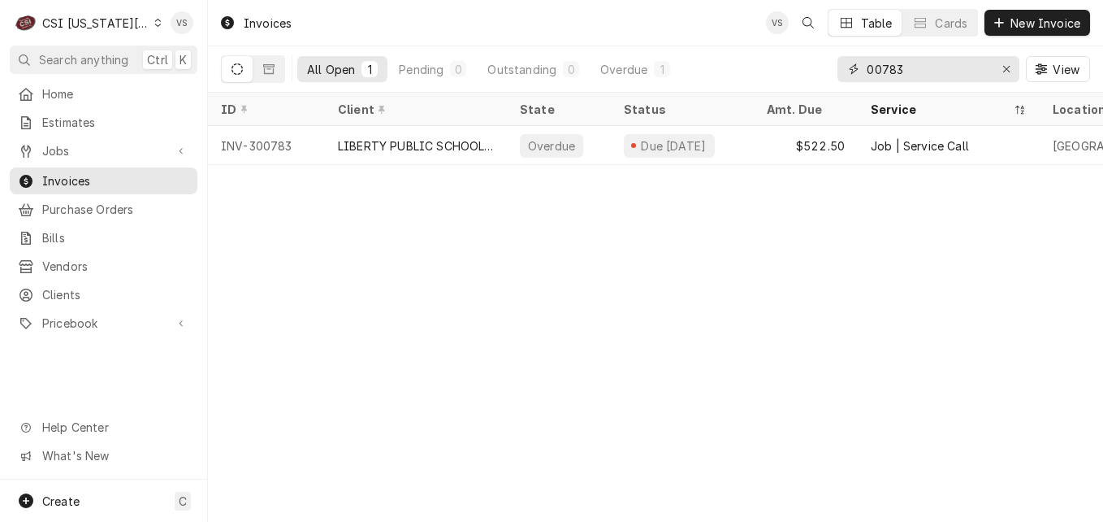
click at [867, 68] on input "00783" at bounding box center [928, 69] width 122 height 26
type input "300783"
